Goal: Information Seeking & Learning: Learn about a topic

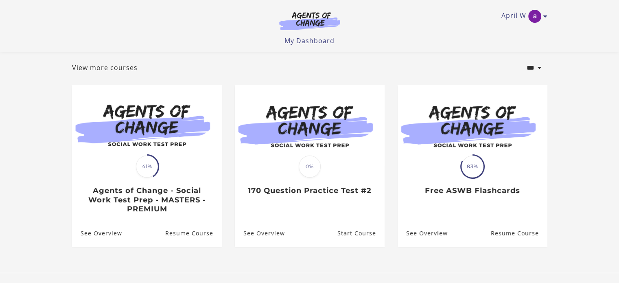
scroll to position [81, 0]
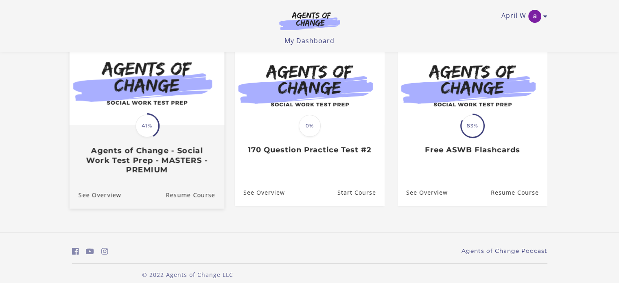
click at [171, 118] on img at bounding box center [146, 83] width 155 height 83
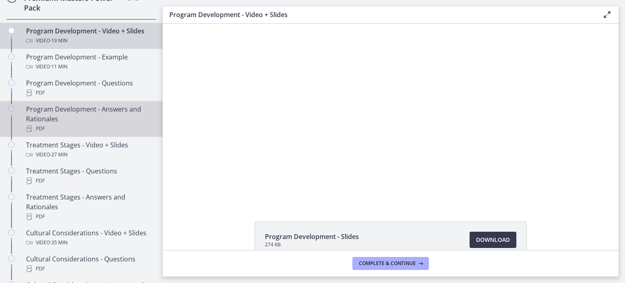
scroll to position [399, 0]
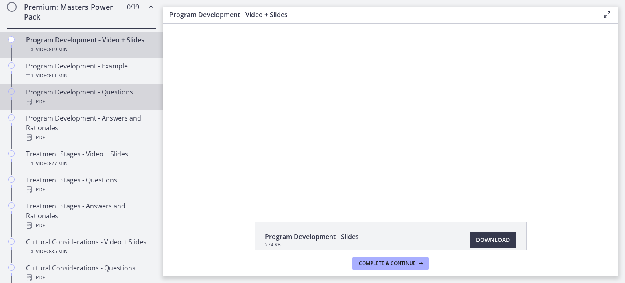
click at [104, 107] on div "PDF" at bounding box center [89, 102] width 127 height 10
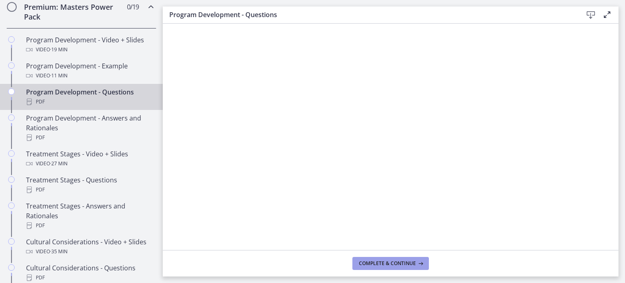
click at [406, 262] on span "Complete & continue" at bounding box center [387, 263] width 57 height 7
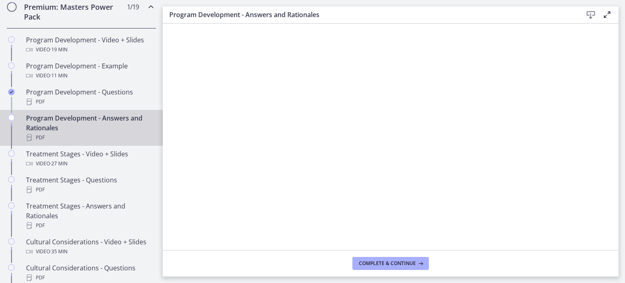
click at [110, 143] on div "PDF" at bounding box center [89, 138] width 127 height 10
click at [396, 268] on button "Complete & continue" at bounding box center [391, 263] width 77 height 13
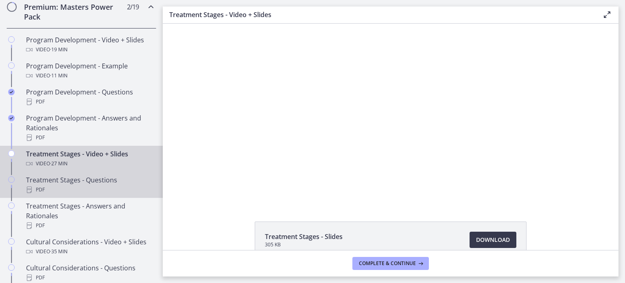
click at [79, 191] on div "Treatment Stages - Questions PDF" at bounding box center [89, 185] width 127 height 20
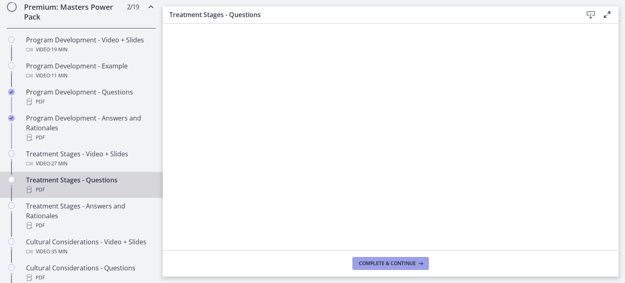
click at [399, 264] on span "Complete & continue" at bounding box center [387, 263] width 57 height 7
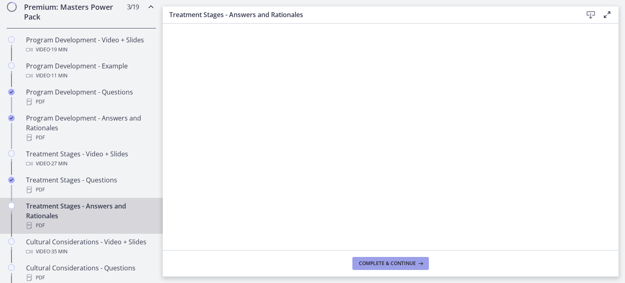
click at [399, 264] on span "Complete & continue" at bounding box center [387, 263] width 57 height 7
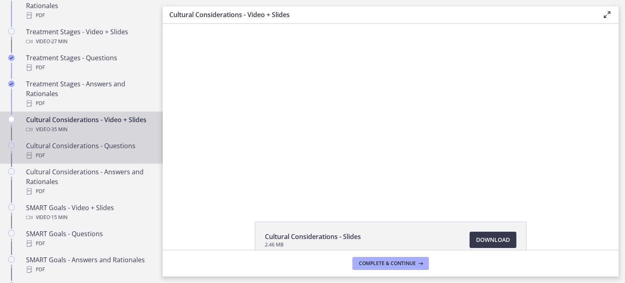
click at [57, 160] on div "PDF" at bounding box center [89, 156] width 127 height 10
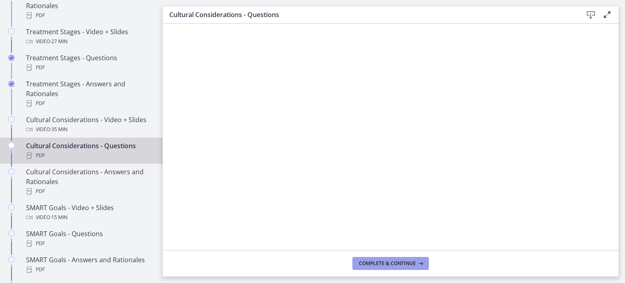
click at [406, 265] on span "Complete & continue" at bounding box center [387, 263] width 57 height 7
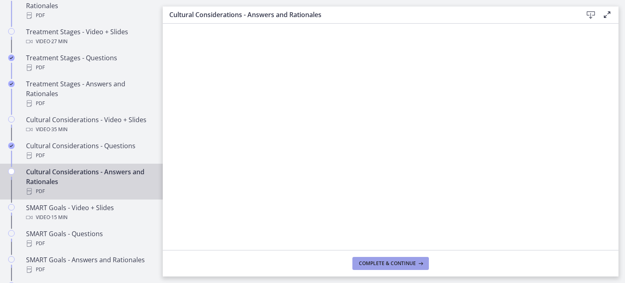
click at [406, 265] on span "Complete & continue" at bounding box center [387, 263] width 57 height 7
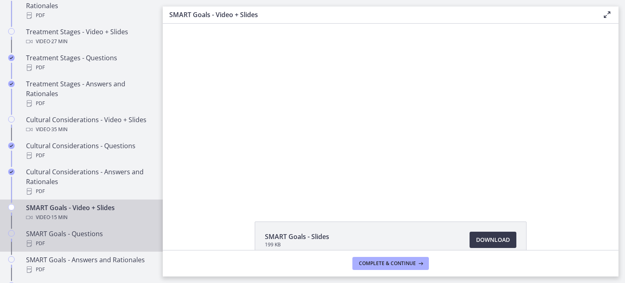
click at [112, 247] on div "PDF" at bounding box center [89, 244] width 127 height 10
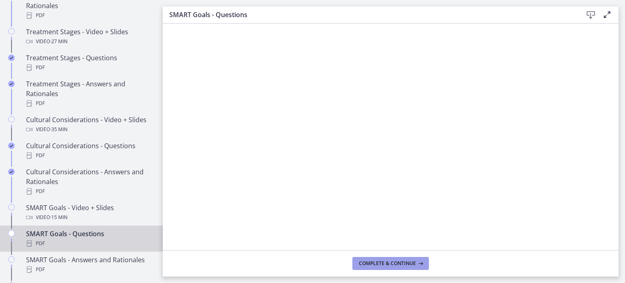
click at [385, 268] on button "Complete & continue" at bounding box center [391, 263] width 77 height 13
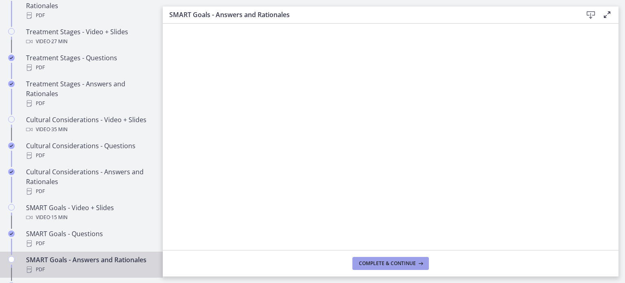
click at [385, 268] on button "Complete & continue" at bounding box center [391, 263] width 77 height 13
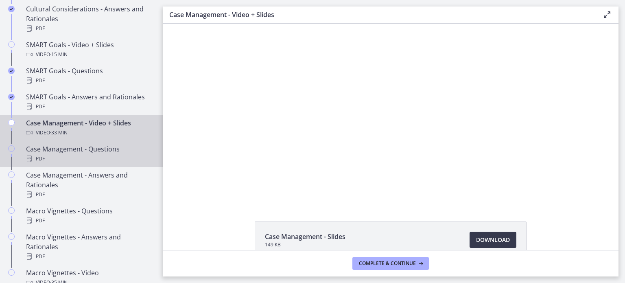
click at [86, 164] on div "PDF" at bounding box center [89, 159] width 127 height 10
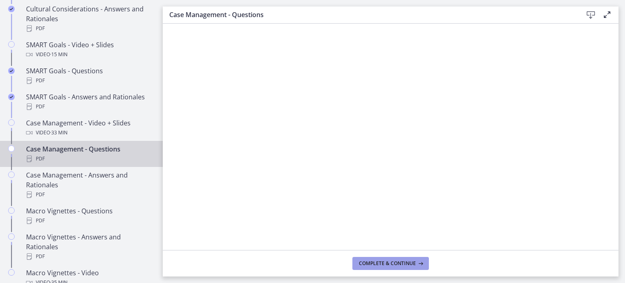
click at [390, 263] on span "Complete & continue" at bounding box center [387, 263] width 57 height 7
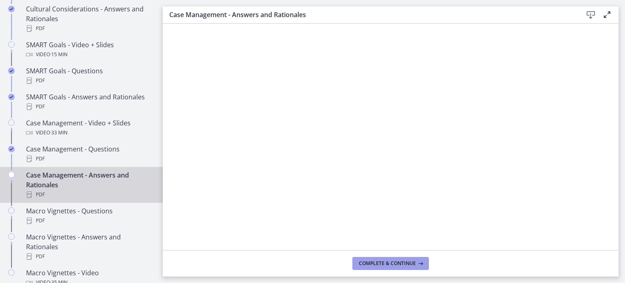
click at [390, 263] on span "Complete & continue" at bounding box center [387, 263] width 57 height 7
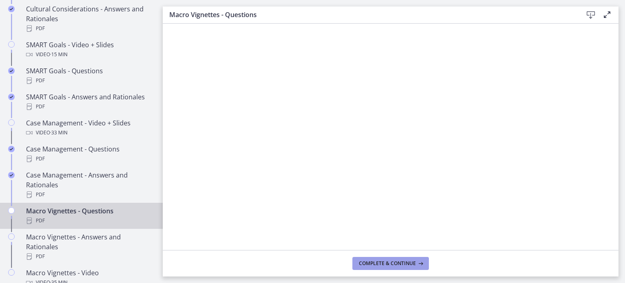
click at [374, 265] on span "Complete & continue" at bounding box center [387, 263] width 57 height 7
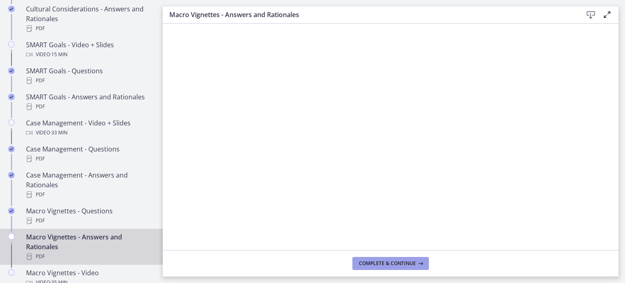
click at [378, 265] on span "Complete & continue" at bounding box center [387, 263] width 57 height 7
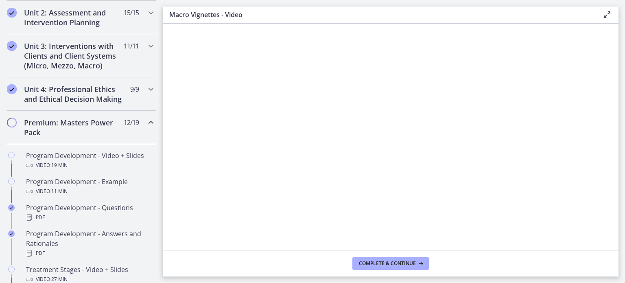
scroll to position [277, 0]
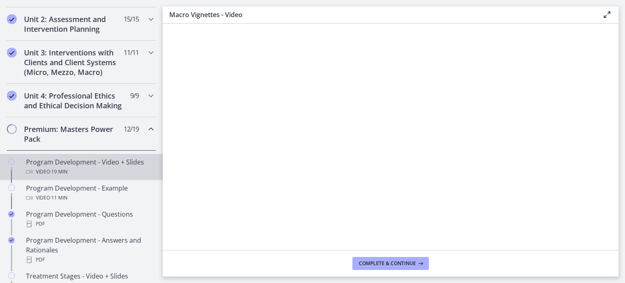
click at [68, 177] on span "· 19 min" at bounding box center [59, 172] width 18 height 10
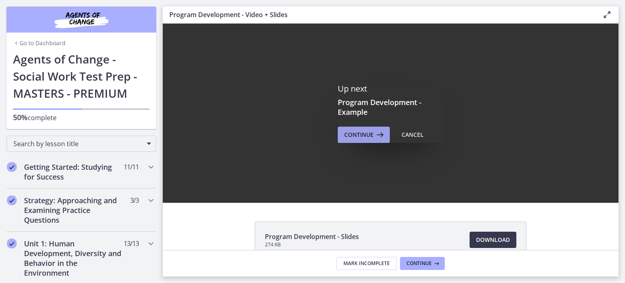
click at [352, 130] on span "Continue" at bounding box center [358, 135] width 29 height 10
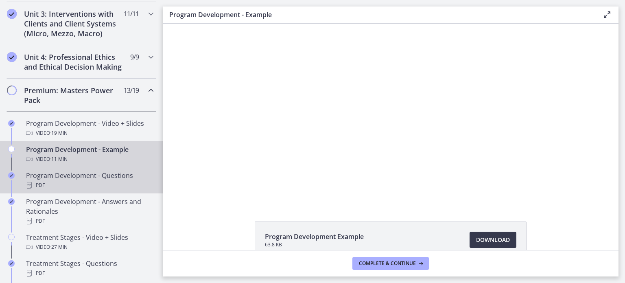
scroll to position [326, 0]
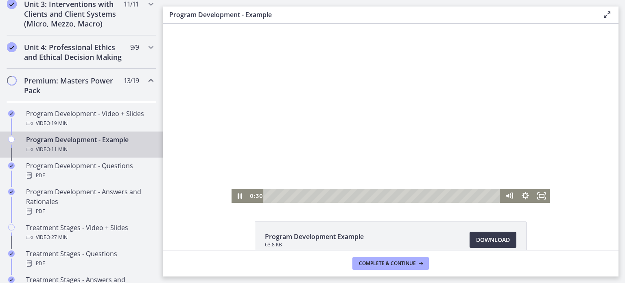
click at [324, 140] on div at bounding box center [391, 113] width 318 height 179
